Goal: Information Seeking & Learning: Learn about a topic

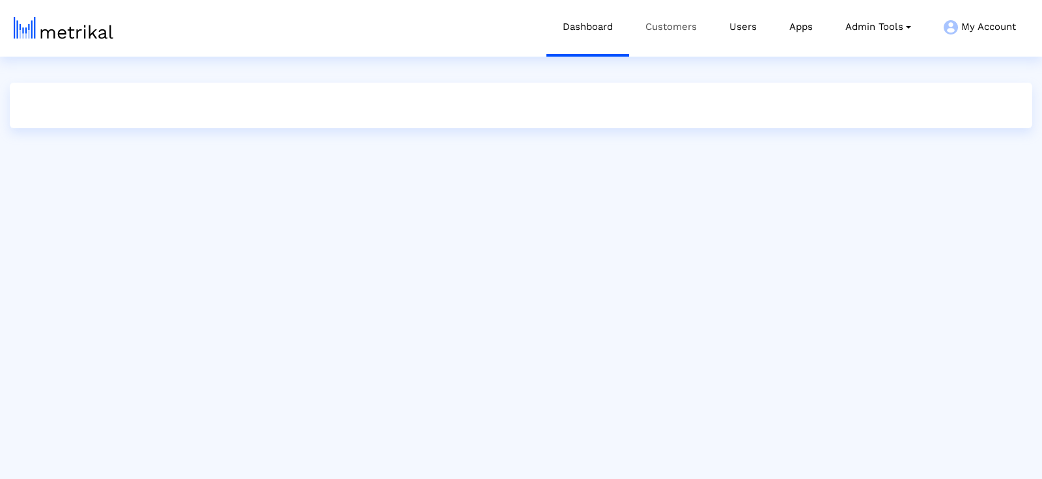
click at [650, 38] on link "Customers" at bounding box center [671, 27] width 84 height 54
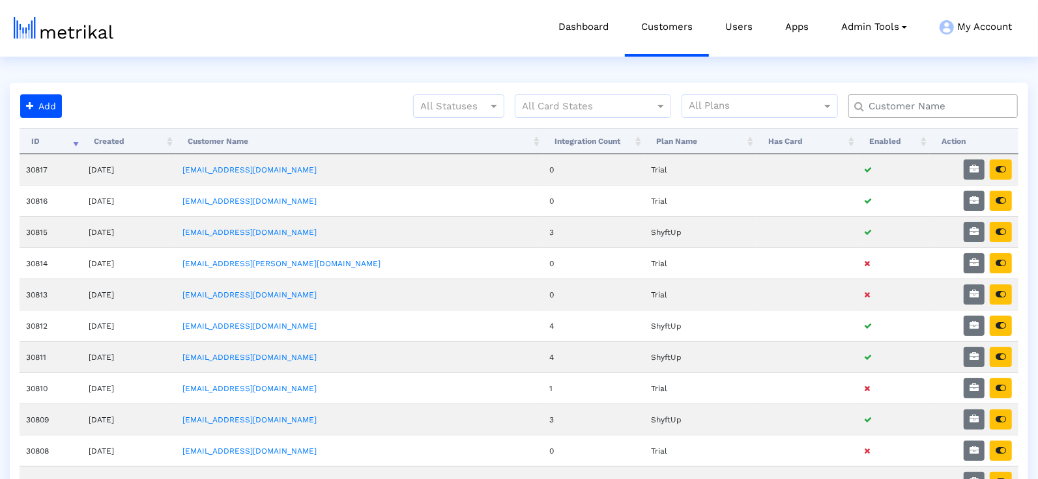
click at [885, 106] on input "text" at bounding box center [935, 107] width 153 height 14
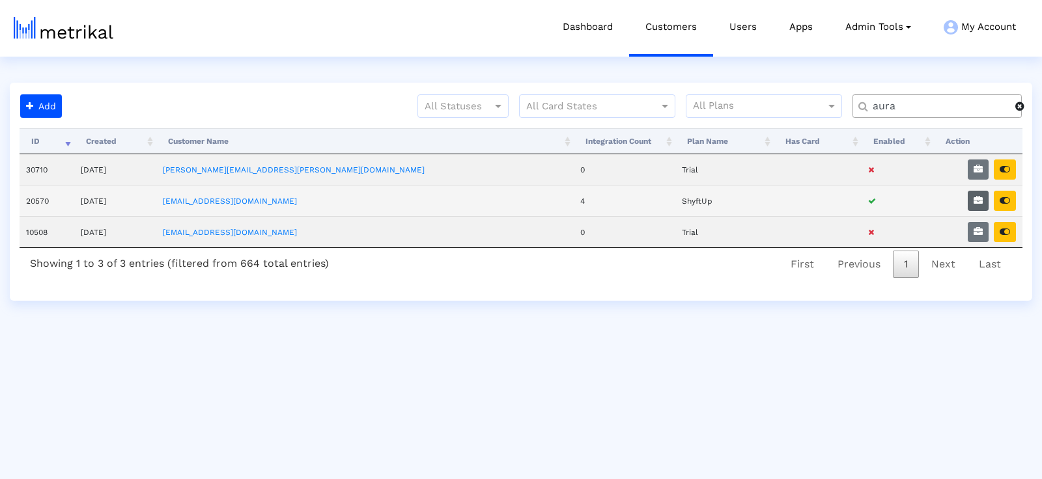
type input "aura"
click at [977, 203] on button "button" at bounding box center [978, 201] width 21 height 20
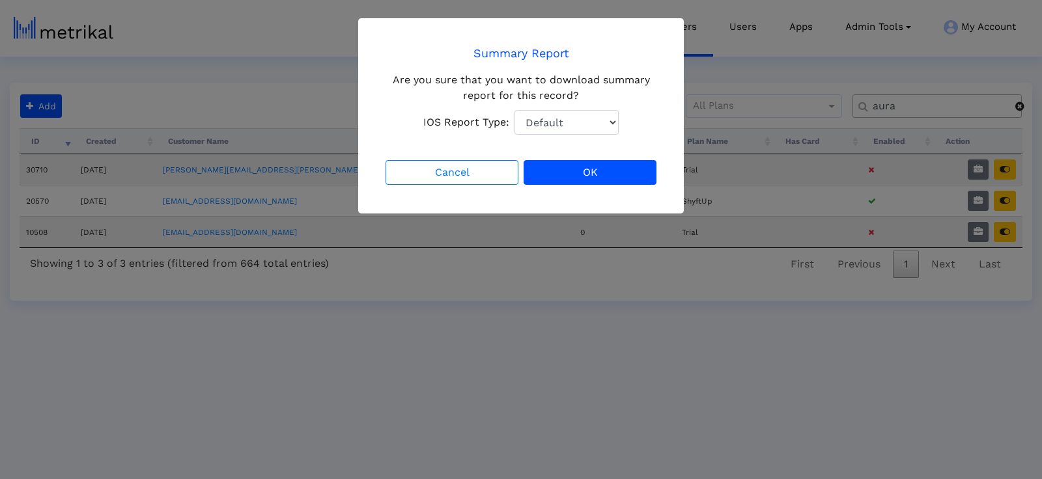
click at [572, 120] on select "Default Total Downloads New Downloads Redownloads" at bounding box center [567, 122] width 104 height 25
select select "1: 1"
click at [602, 175] on button "OK" at bounding box center [590, 172] width 133 height 25
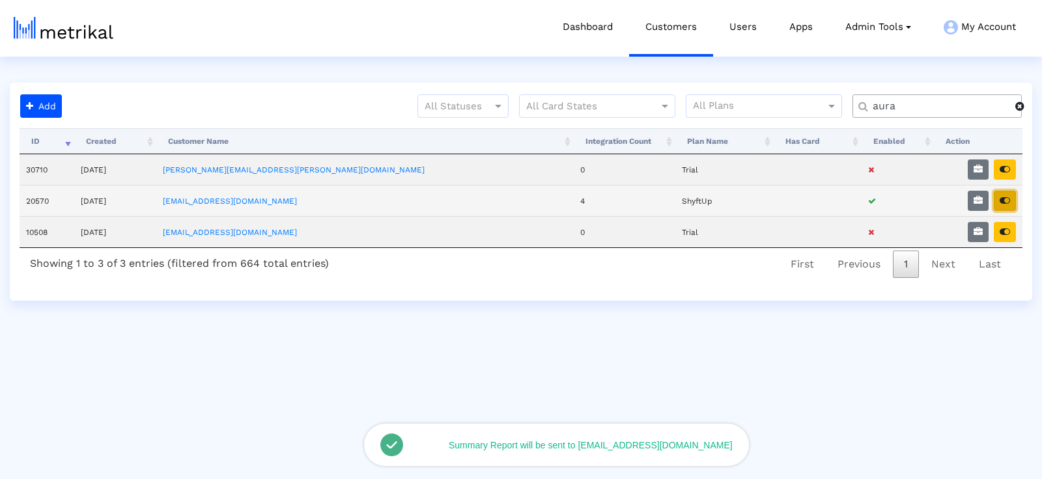
click at [1010, 199] on icon "button" at bounding box center [1005, 200] width 10 height 9
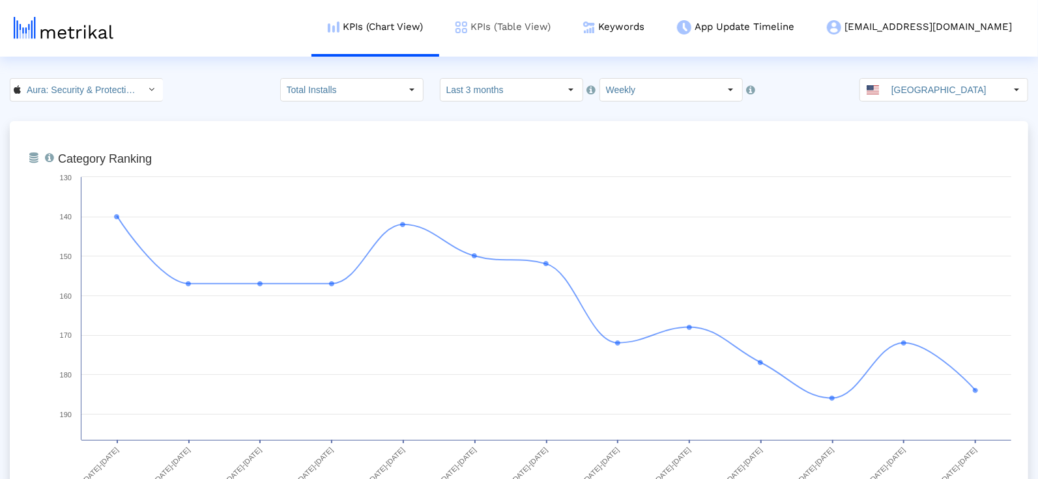
click at [567, 16] on link "KPIs (Table View)" at bounding box center [503, 27] width 128 height 54
click at [439, 22] on link "KPIs (Chart View)" at bounding box center [375, 27] width 128 height 54
click at [543, 91] on input "Last 3 months" at bounding box center [500, 90] width 120 height 22
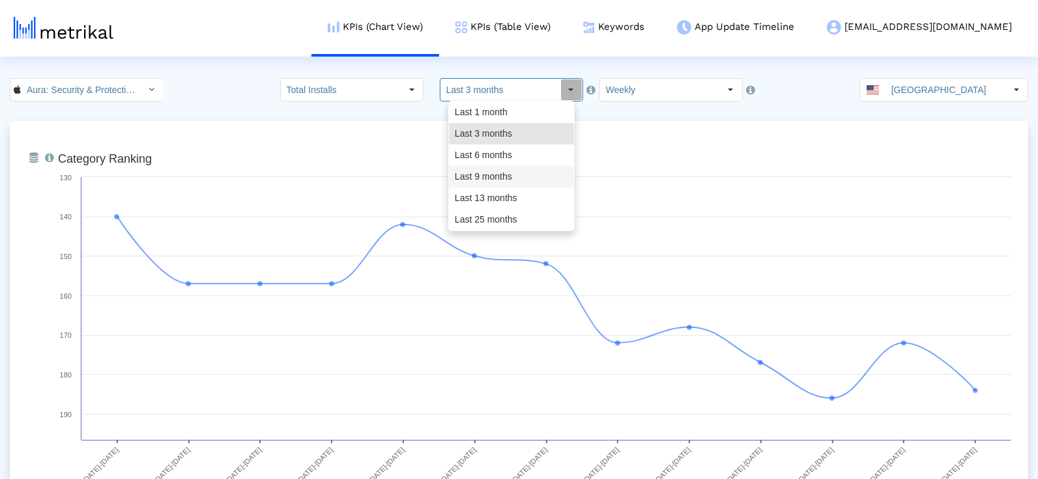
click at [528, 186] on div "Last 9 months" at bounding box center [511, 176] width 125 height 21
type input "Last 9 months"
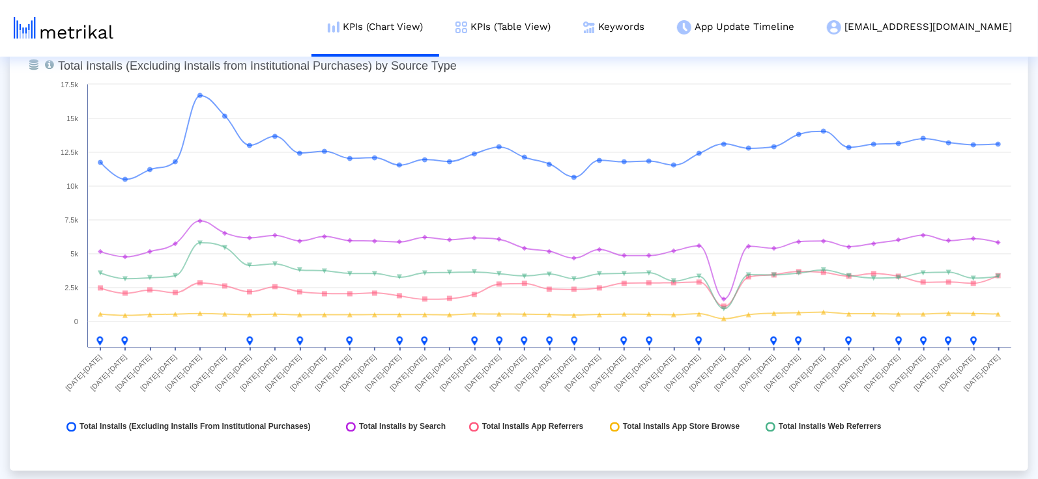
scroll to position [1493, 0]
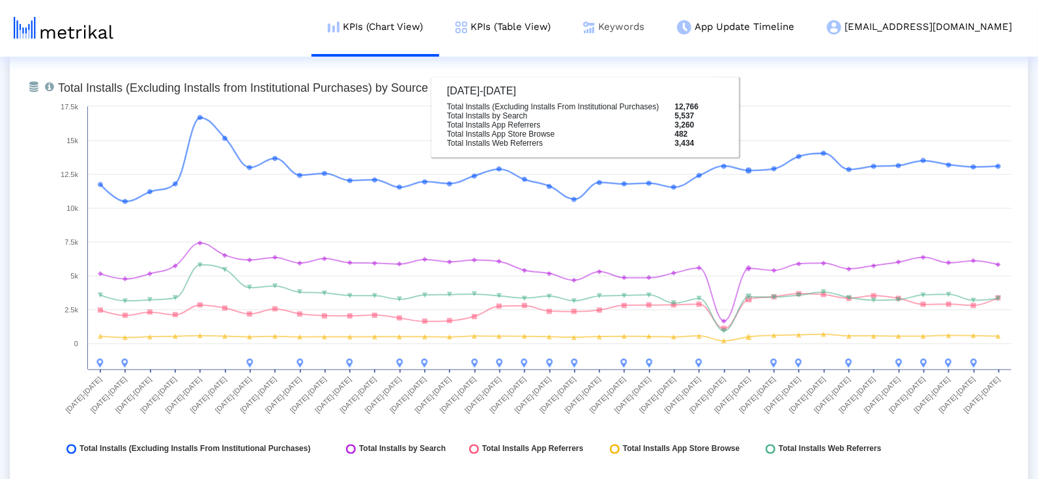
click at [661, 27] on link "Keywords" at bounding box center [614, 27] width 94 height 54
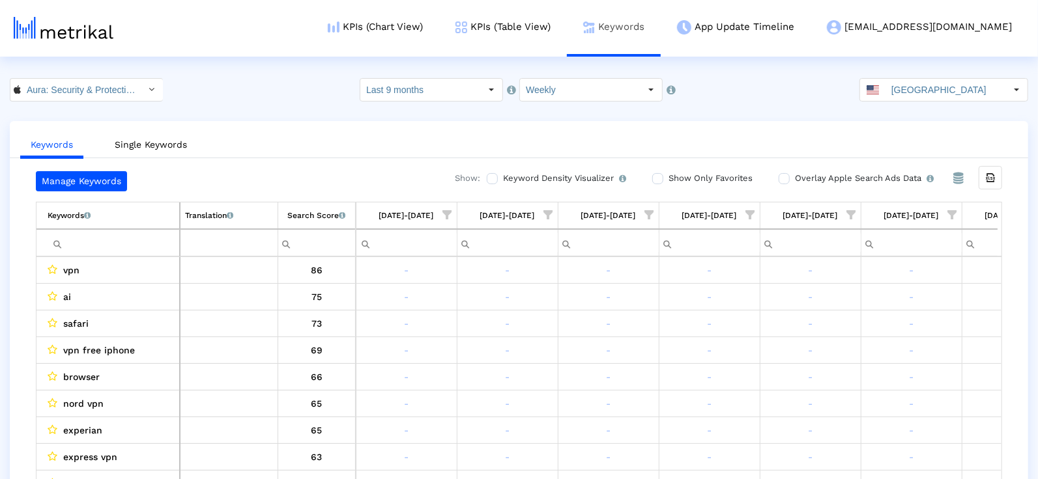
scroll to position [0, 3093]
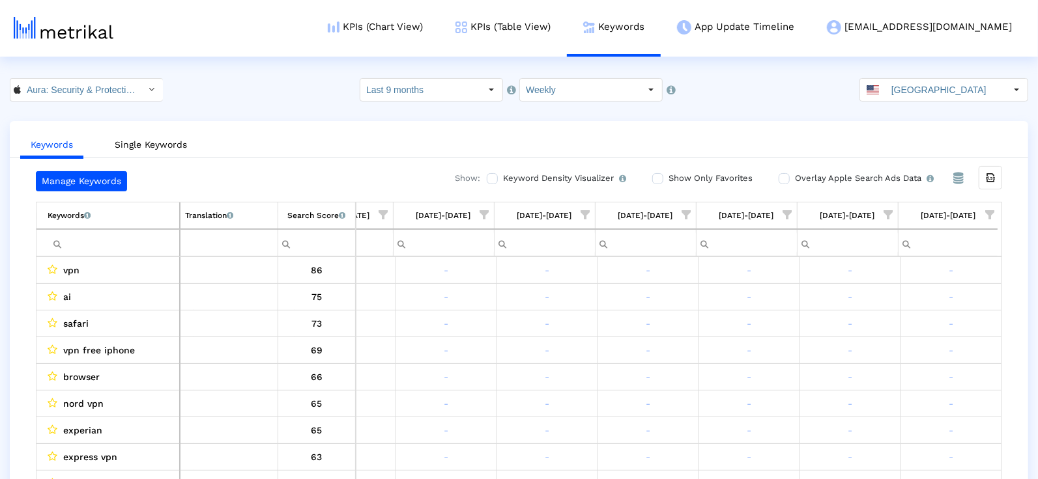
click at [988, 212] on span "Show filter options for column '08/10/25-08/16/25'" at bounding box center [989, 214] width 9 height 9
click at [909, 303] on div "Is One" at bounding box center [926, 306] width 117 height 25
click at [909, 347] on div "Between 4-5" at bounding box center [926, 358] width 117 height 25
click at [909, 356] on div "Between 4-5" at bounding box center [926, 358] width 117 height 25
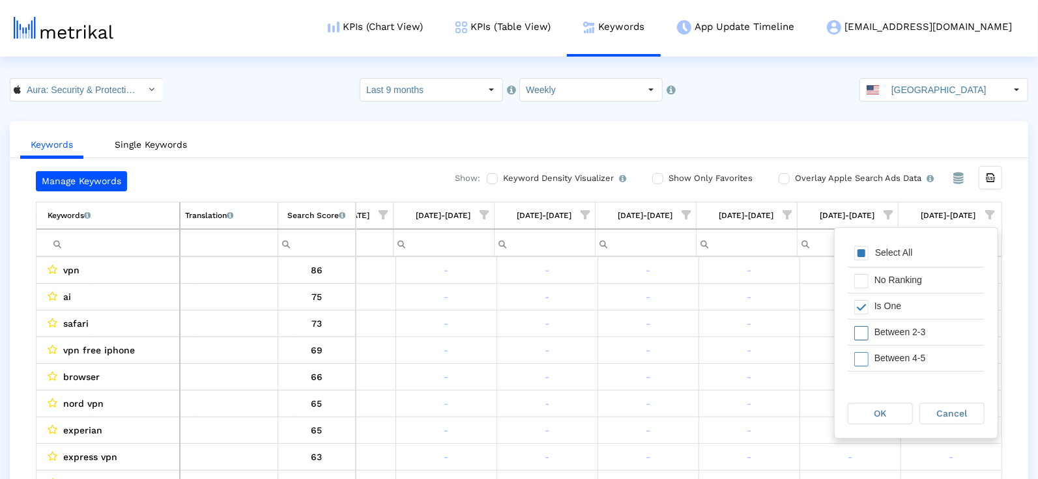
scroll to position [36, 0]
click at [865, 312] on div "Filter options" at bounding box center [857, 322] width 20 height 25
click at [865, 301] on span "Filter options" at bounding box center [861, 298] width 14 height 14
click at [859, 345] on span "Filter options" at bounding box center [861, 350] width 14 height 14
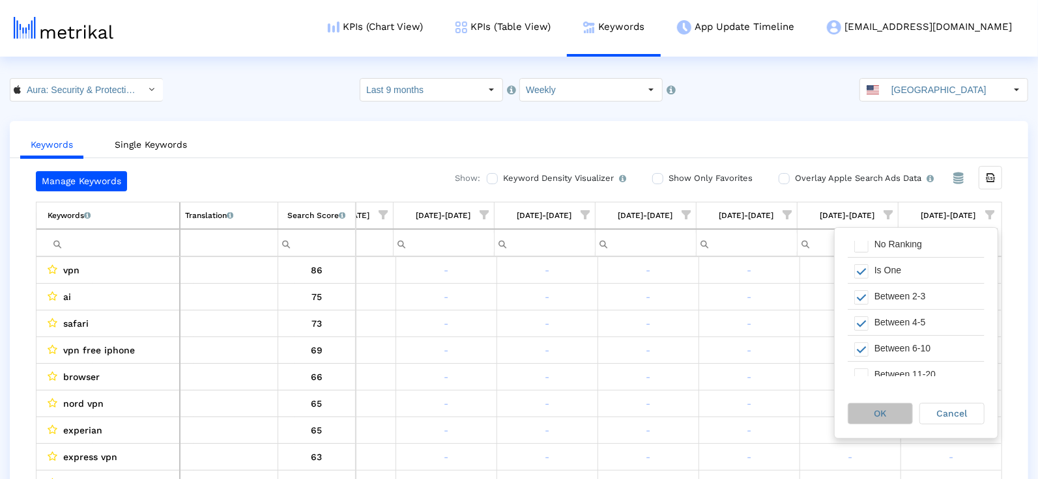
click at [880, 421] on div "OK" at bounding box center [880, 414] width 64 height 20
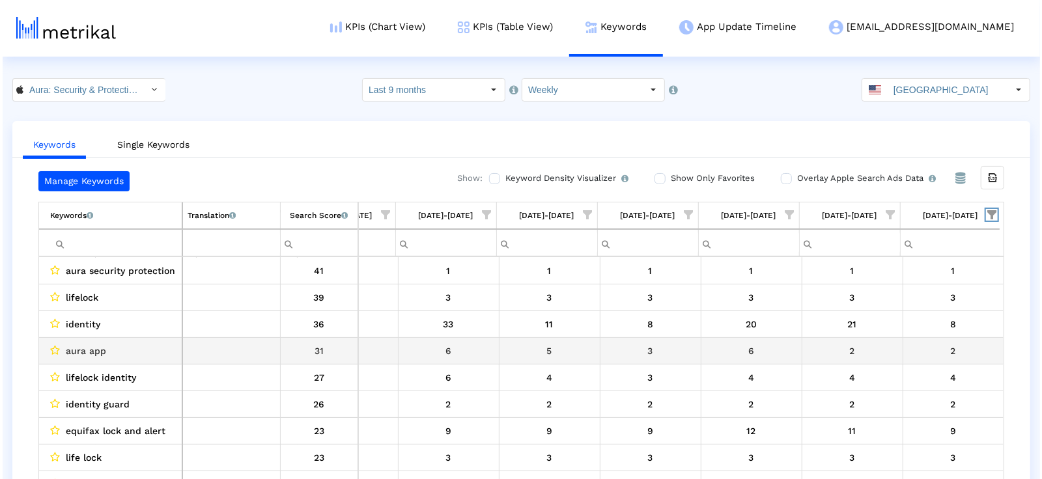
scroll to position [81, 0]
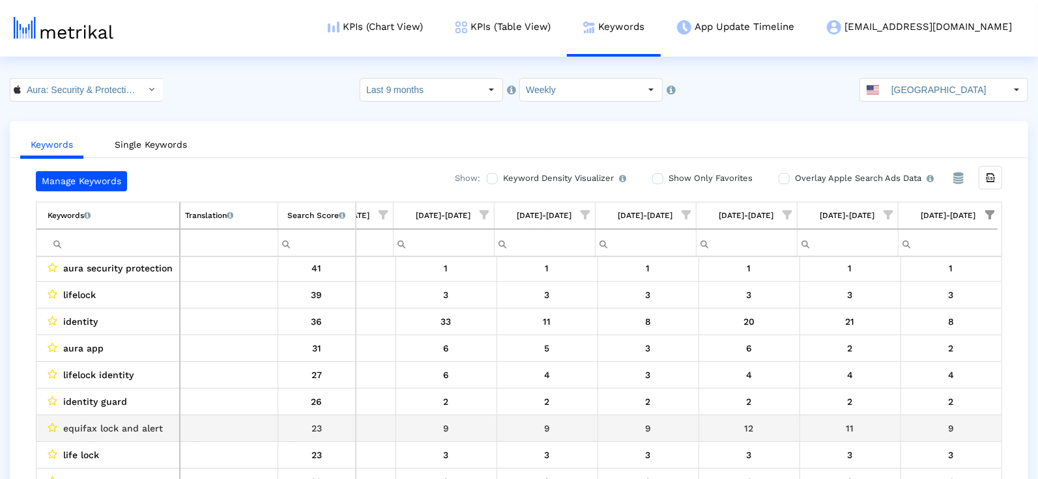
click at [111, 425] on span "equifax lock and alert" at bounding box center [113, 428] width 100 height 17
copy span "equifax lock and alert"
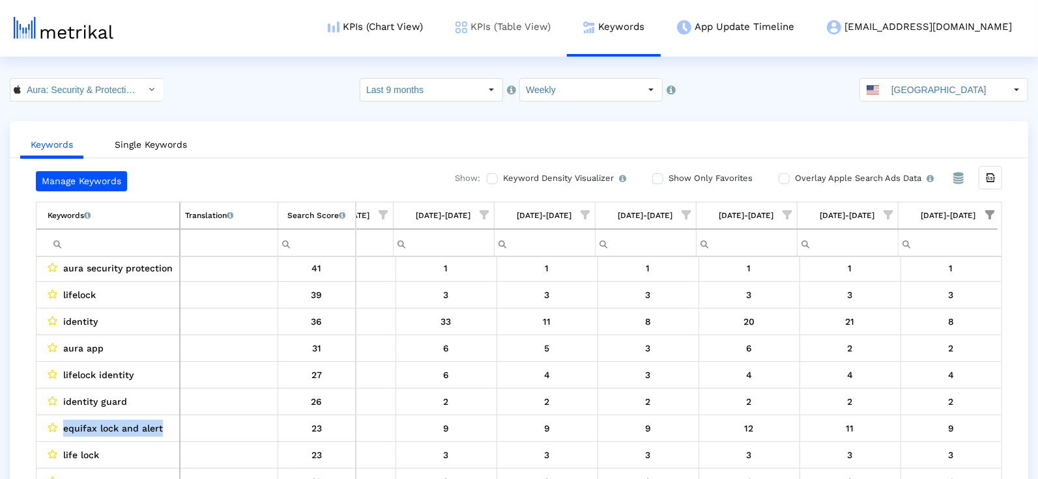
click at [567, 30] on link "KPIs (Table View)" at bounding box center [503, 27] width 128 height 54
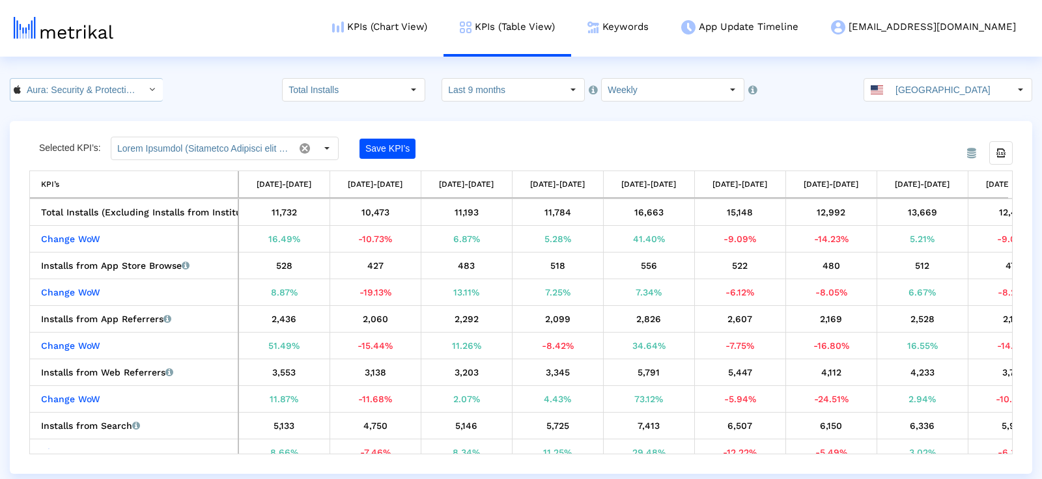
click at [96, 84] on input "Aura: Security & Protection < 1547735089 >" at bounding box center [79, 90] width 117 height 22
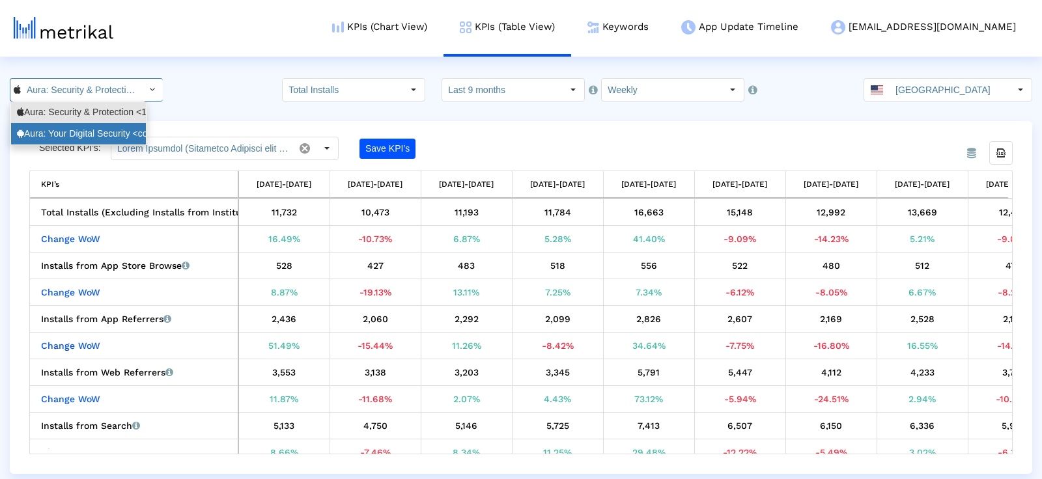
click at [96, 130] on div "Aura: Your Digital Security <com.aura.suite>" at bounding box center [78, 134] width 123 height 12
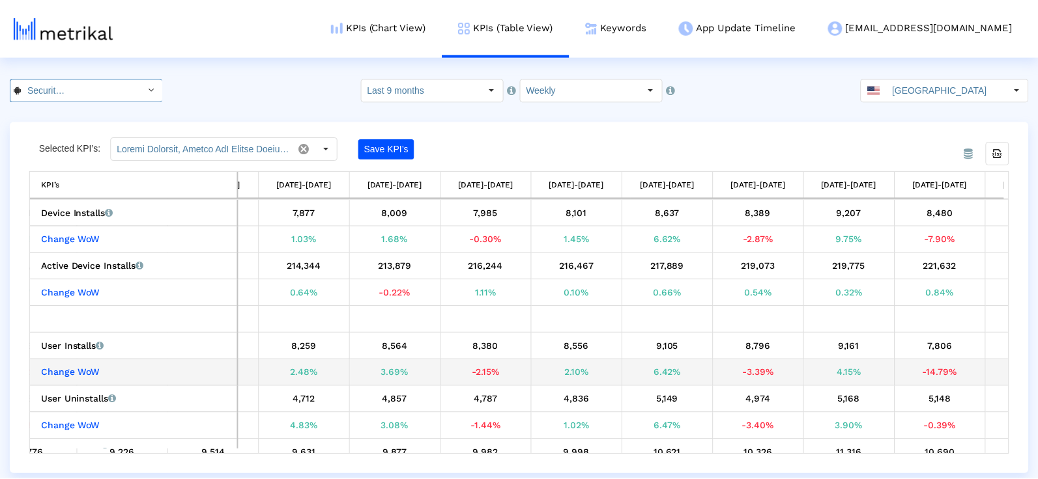
scroll to position [0, 2604]
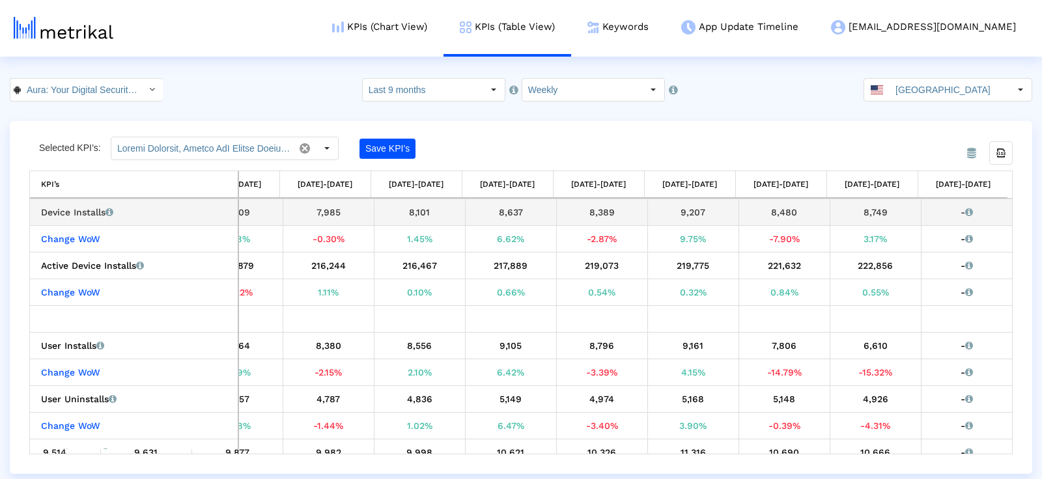
click at [882, 208] on div "8,749" at bounding box center [875, 212] width 81 height 17
click at [865, 212] on div "8,749" at bounding box center [875, 212] width 81 height 17
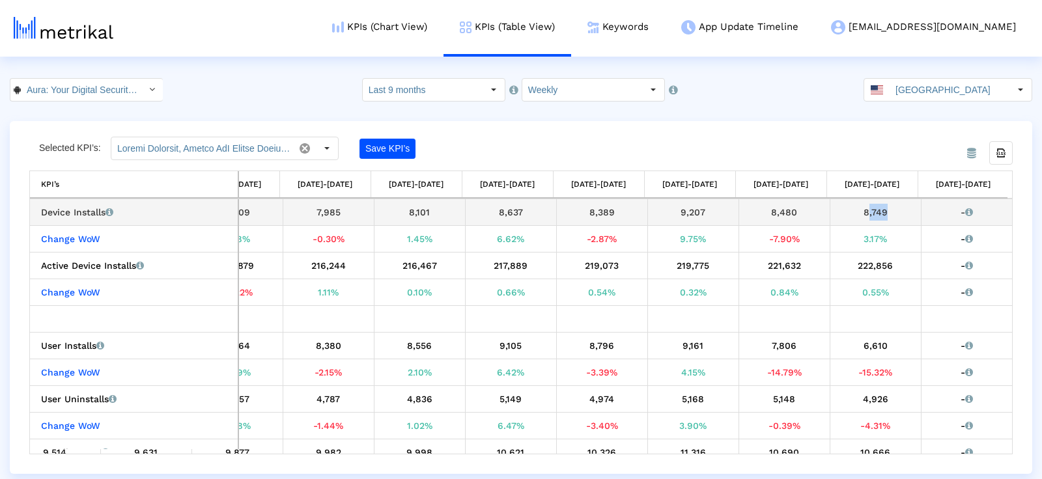
copy div "8,749"
click at [444, 19] on link "KPIs (Chart View)" at bounding box center [380, 27] width 128 height 54
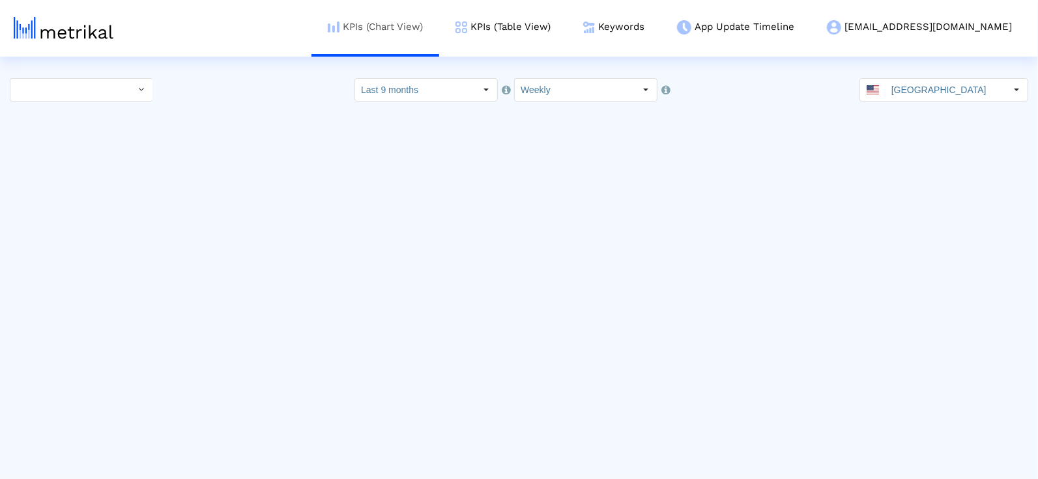
click at [439, 29] on link "KPIs (Chart View)" at bounding box center [375, 27] width 128 height 54
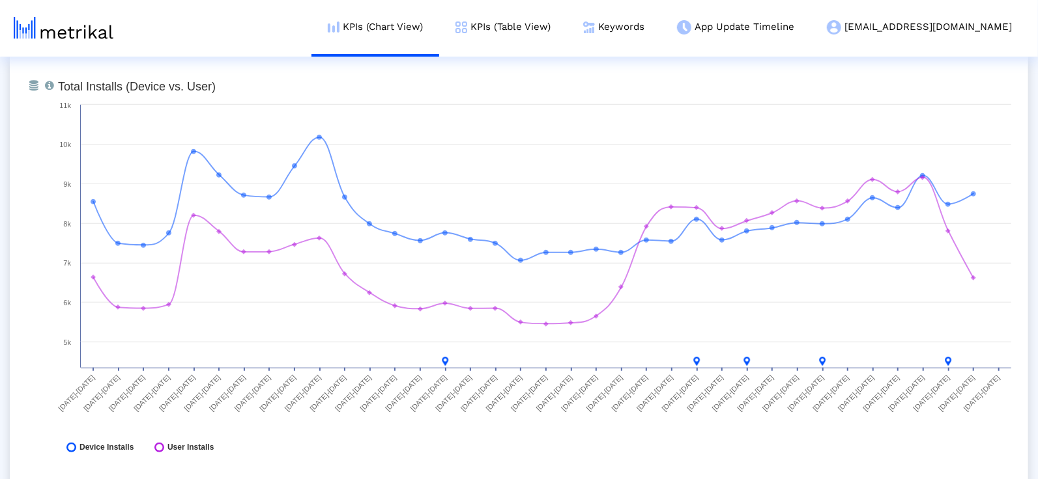
scroll to position [548, 0]
click at [661, 33] on link "Keywords" at bounding box center [614, 27] width 94 height 54
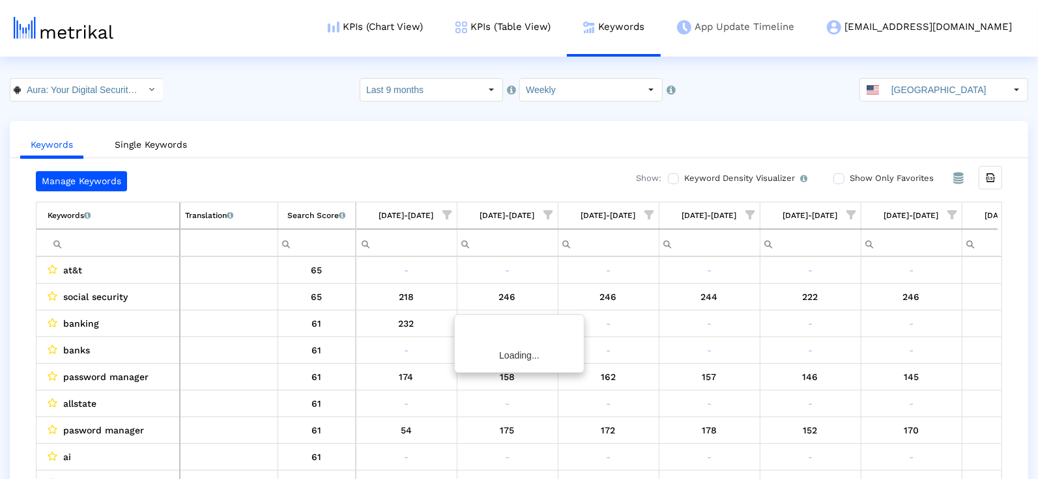
scroll to position [0, 3093]
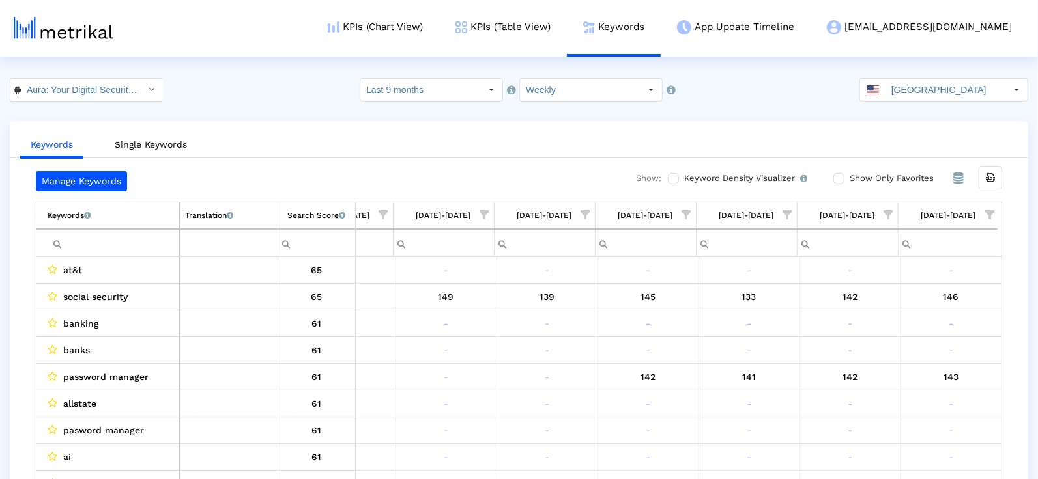
click at [992, 215] on span "Show filter options for column '08/10/25-08/16/25'" at bounding box center [989, 214] width 9 height 9
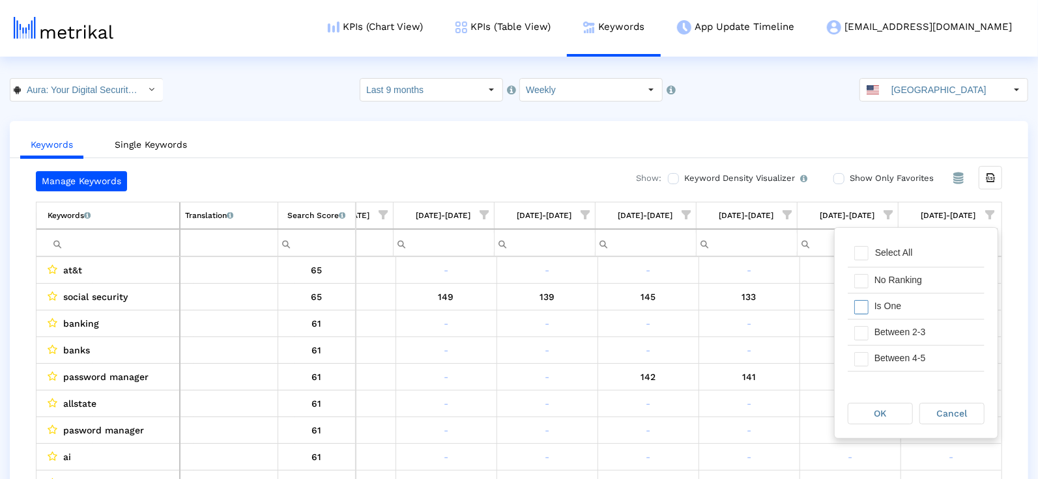
click at [875, 307] on div "Is One" at bounding box center [926, 306] width 117 height 25
click at [875, 335] on div "Between 2-3" at bounding box center [926, 332] width 117 height 25
click at [875, 365] on div "Between 4-5" at bounding box center [926, 358] width 117 height 25
click at [874, 360] on div "Between 6-10" at bounding box center [926, 361] width 117 height 25
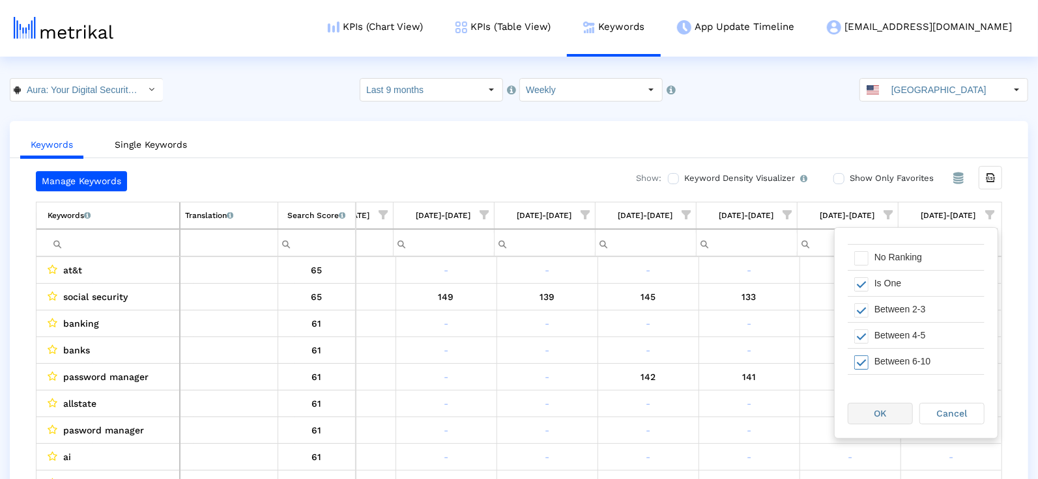
click at [874, 416] on span "OK" at bounding box center [880, 413] width 12 height 10
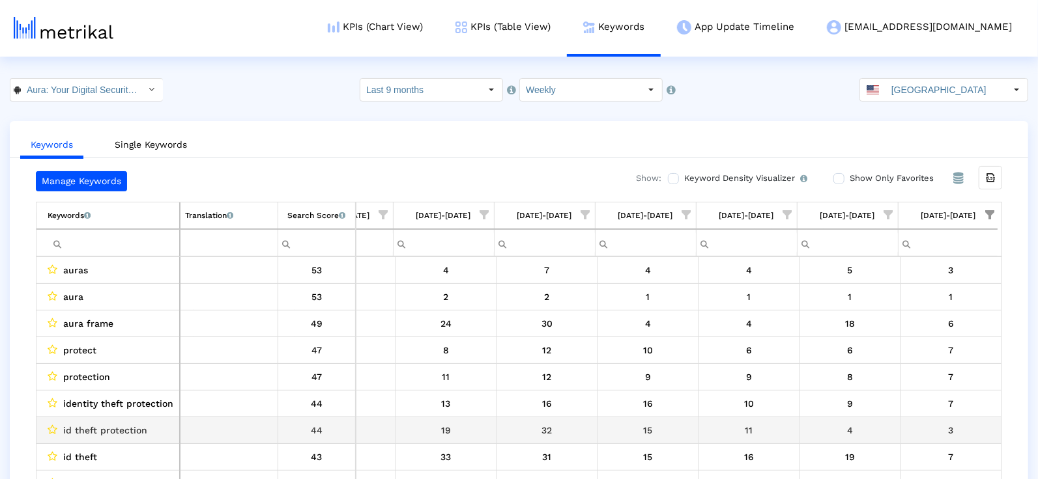
click at [126, 422] on span "id theft protection" at bounding box center [105, 430] width 84 height 17
copy span "id theft protection"
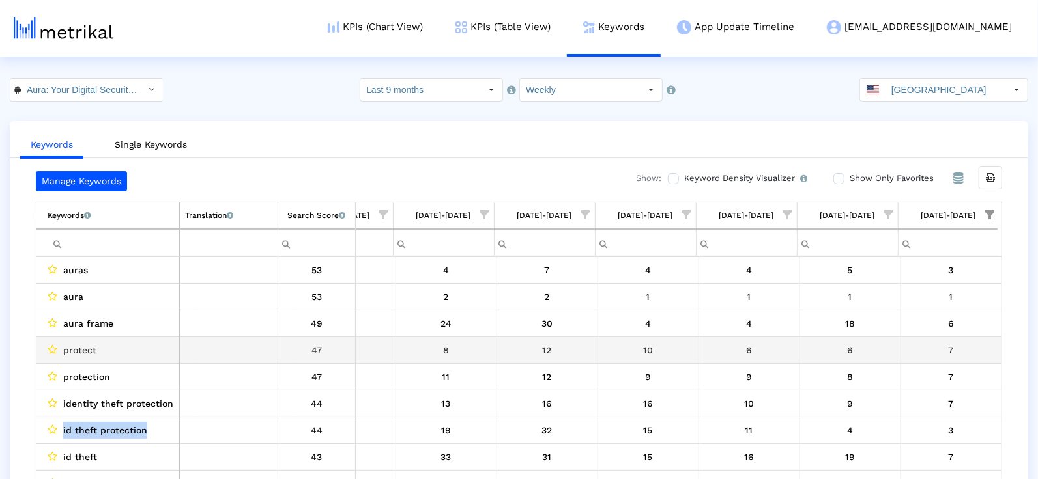
copy span "id theft protection"
